Goal: Information Seeking & Learning: Learn about a topic

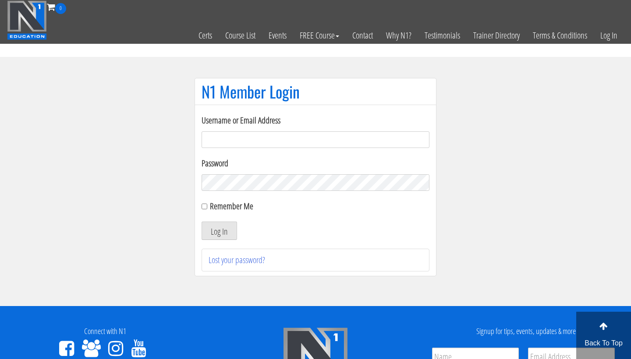
type input "darius.ossanlow@gmail.com"
click at [220, 227] on button "Log In" at bounding box center [219, 231] width 35 height 18
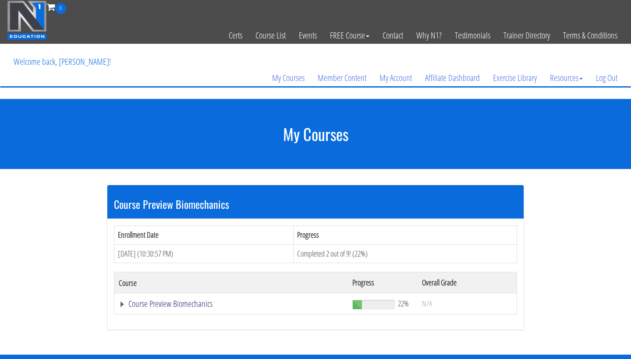
click at [202, 307] on link "Course Preview Biomechanics" at bounding box center [231, 304] width 225 height 9
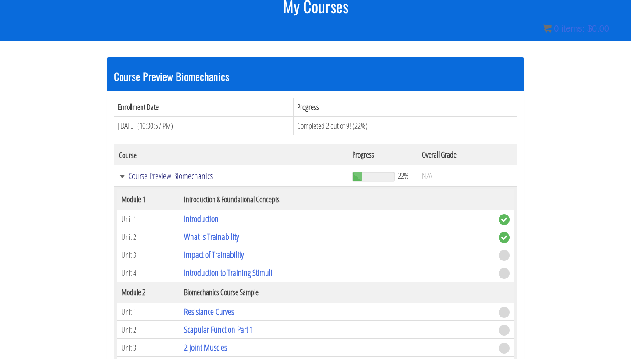
scroll to position [142, 0]
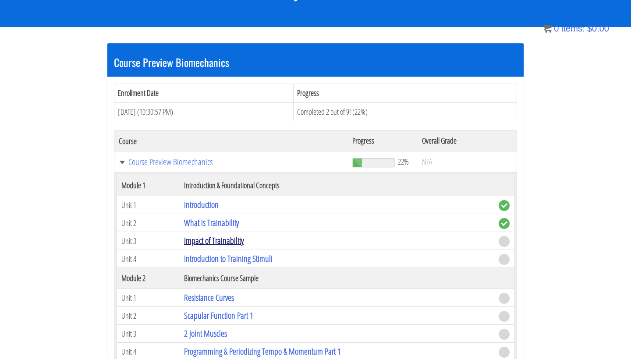
click at [214, 241] on link "Impact of Trainability" at bounding box center [214, 241] width 60 height 12
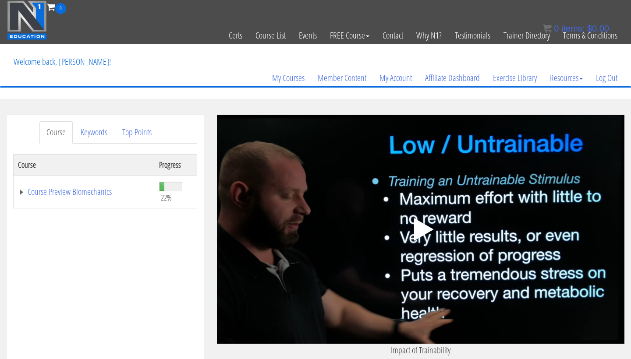
click at [430, 209] on icon ".fp-color-play{opacity:0.65;}.controlbutton{fill:#fff;}" at bounding box center [420, 229] width 55 height 55
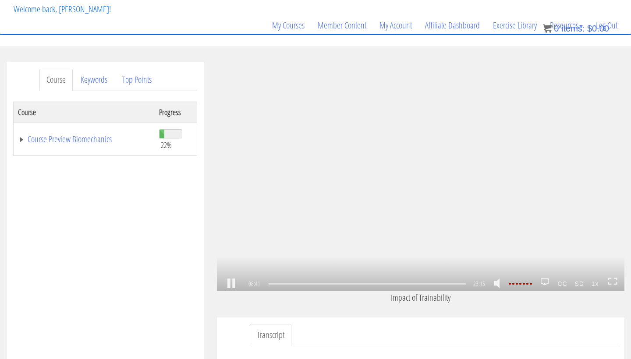
scroll to position [868, 0]
click at [610, 284] on icon at bounding box center [613, 281] width 10 height 7
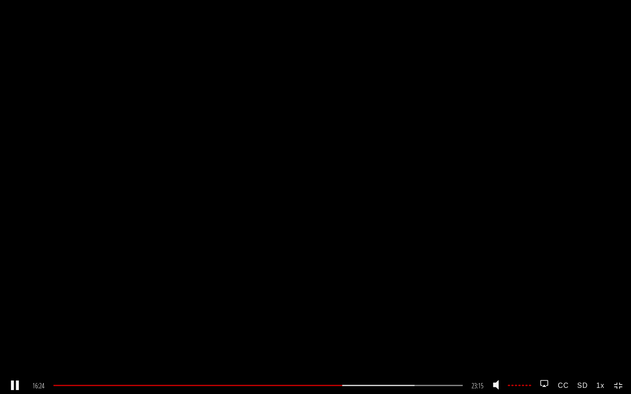
click at [598, 359] on strong "1x" at bounding box center [600, 386] width 17 height 16
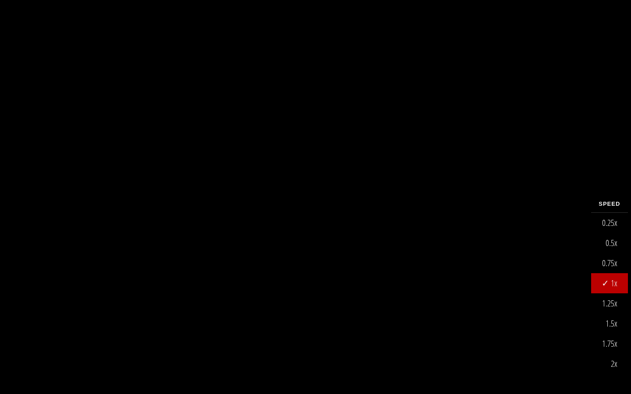
click at [457, 272] on div ".a{fill:#000;opacity:0.65;}.b{fill:#fff;opacity:1.0;} .fp-color-play{opacity:0.…" at bounding box center [315, 197] width 631 height 394
